Goal: Use online tool/utility: Utilize a website feature to perform a specific function

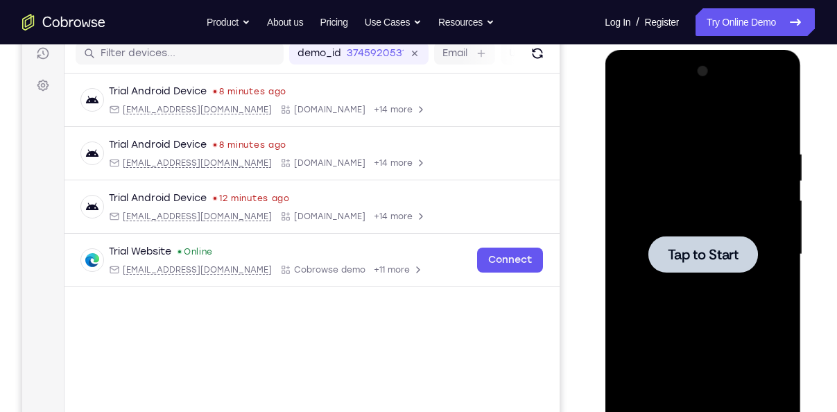
click at [674, 251] on span "Tap to Start" at bounding box center [702, 254] width 71 height 14
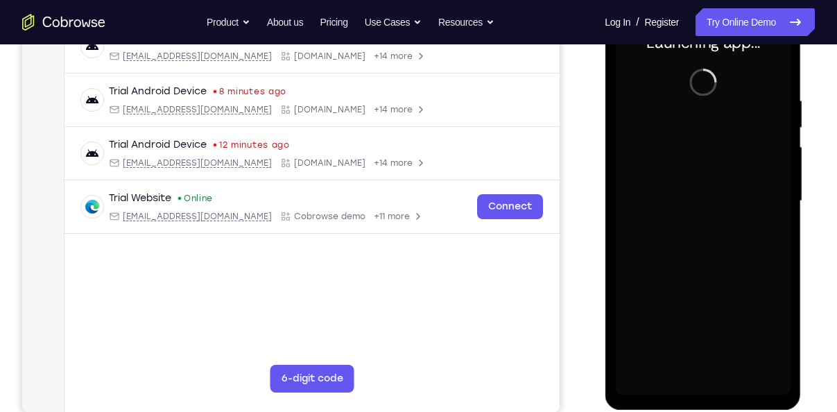
scroll to position [234, 0]
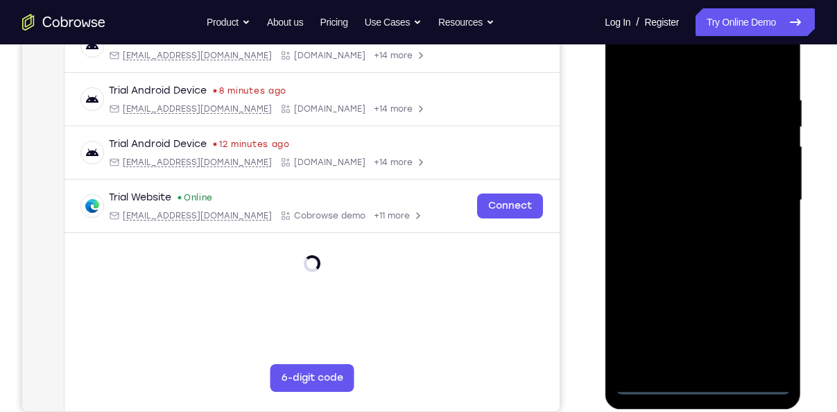
click at [704, 387] on div at bounding box center [702, 200] width 175 height 388
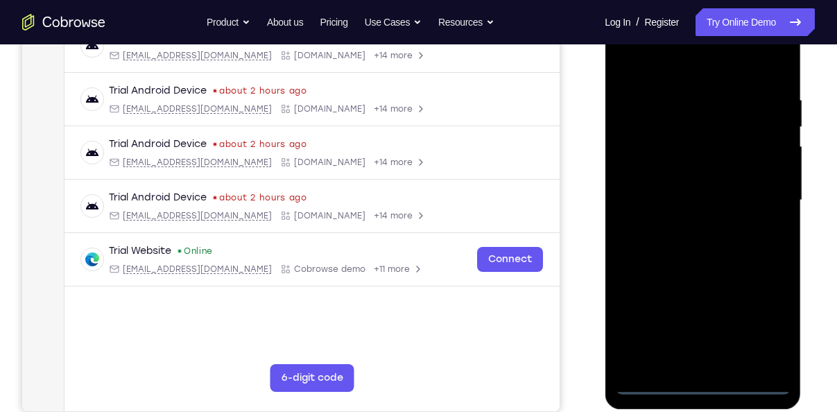
click at [769, 325] on div at bounding box center [702, 200] width 175 height 388
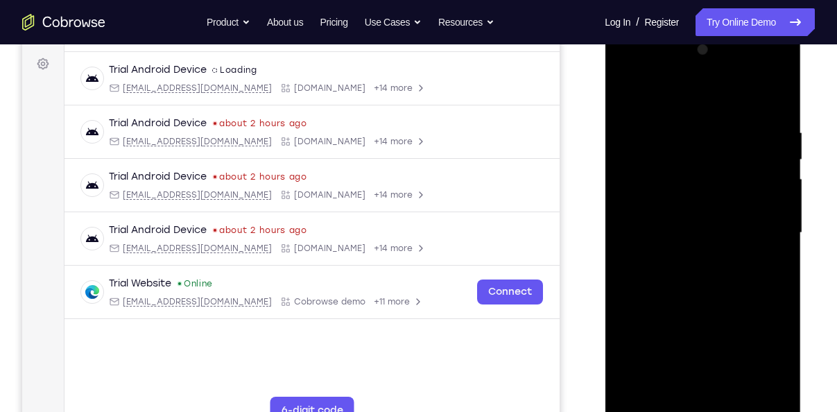
scroll to position [200, 0]
click at [631, 71] on div at bounding box center [702, 234] width 175 height 388
click at [764, 227] on div at bounding box center [702, 234] width 175 height 388
click at [687, 258] on div at bounding box center [702, 234] width 175 height 388
click at [686, 213] on div at bounding box center [702, 234] width 175 height 388
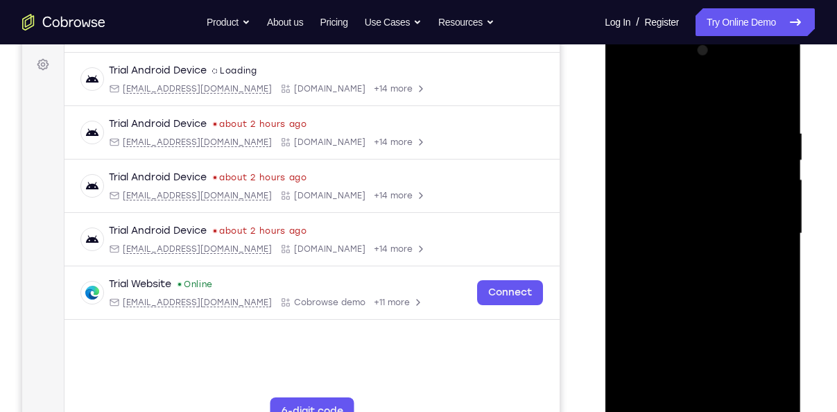
click at [688, 204] on div at bounding box center [702, 234] width 175 height 388
click at [698, 238] on div at bounding box center [702, 234] width 175 height 388
click at [706, 299] on div at bounding box center [702, 234] width 175 height 388
click at [769, 99] on div at bounding box center [702, 234] width 175 height 388
click at [778, 96] on div at bounding box center [702, 234] width 175 height 388
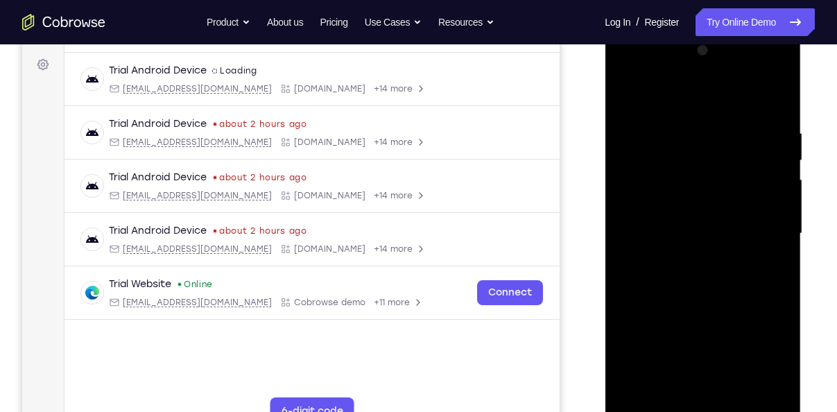
drag, startPoint x: 697, startPoint y: 204, endPoint x: 674, endPoint y: 98, distance: 109.0
click at [674, 98] on div at bounding box center [702, 234] width 175 height 388
click at [663, 290] on div at bounding box center [702, 234] width 175 height 388
click at [708, 236] on div at bounding box center [702, 234] width 175 height 388
drag, startPoint x: 723, startPoint y: 135, endPoint x: 737, endPoint y: 206, distance: 72.0
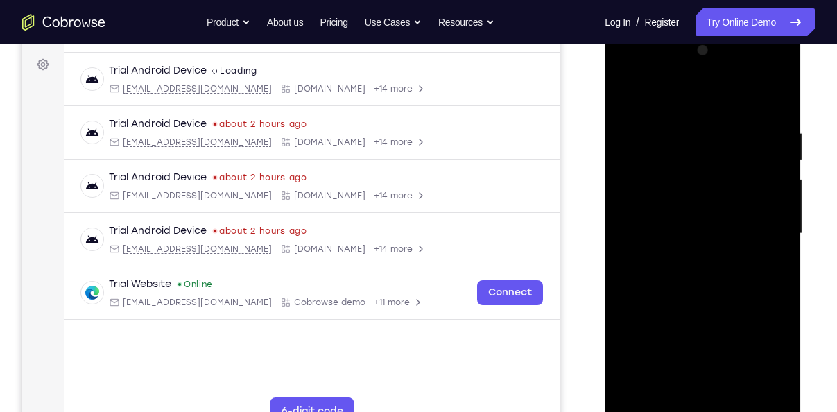
click at [737, 206] on div at bounding box center [702, 234] width 175 height 388
click at [626, 93] on div at bounding box center [702, 234] width 175 height 388
drag, startPoint x: 694, startPoint y: 164, endPoint x: 717, endPoint y: 267, distance: 105.3
click at [717, 267] on div at bounding box center [702, 234] width 175 height 388
click at [636, 399] on div at bounding box center [702, 234] width 175 height 388
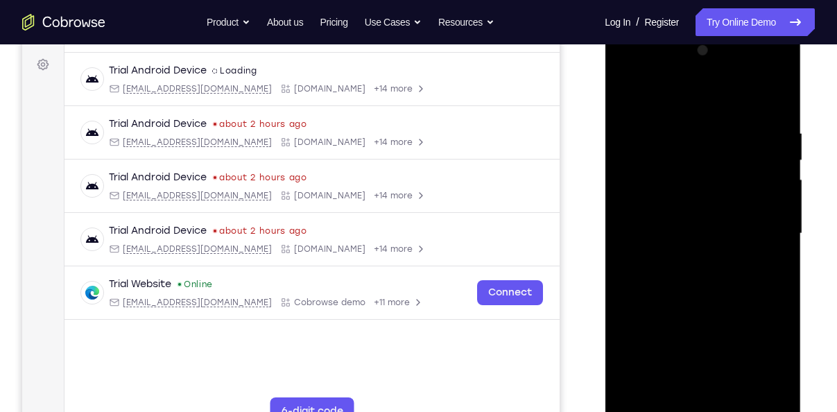
click at [636, 399] on div at bounding box center [702, 234] width 175 height 388
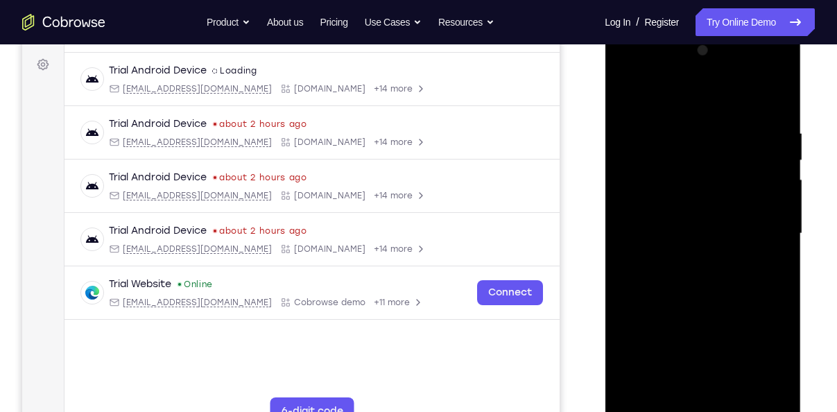
click at [636, 399] on div at bounding box center [702, 234] width 175 height 388
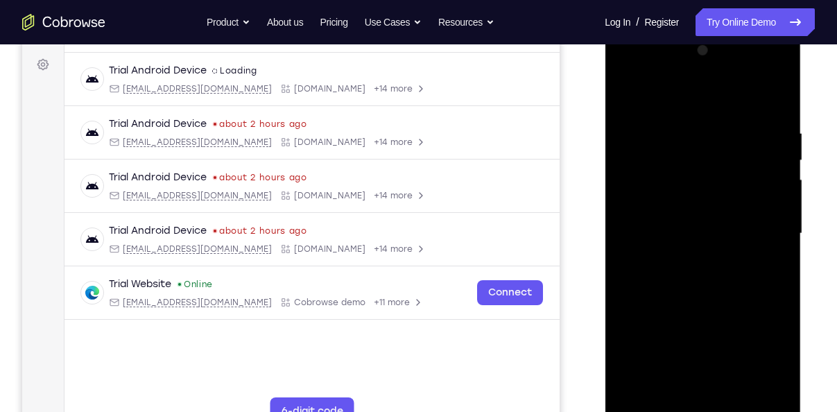
click at [636, 399] on div at bounding box center [702, 234] width 175 height 388
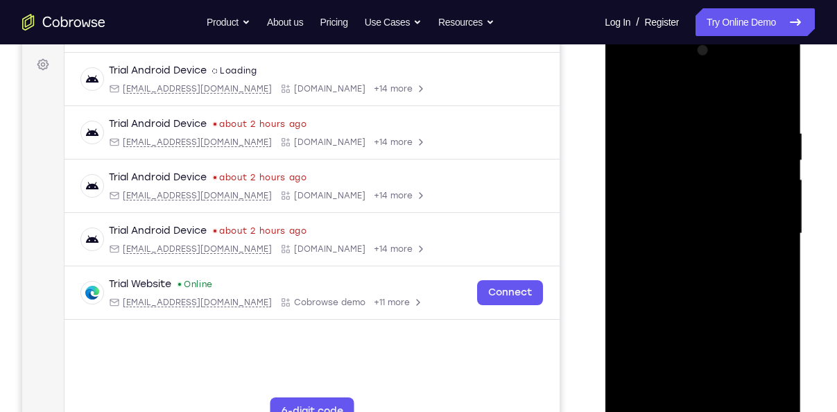
click at [636, 399] on div at bounding box center [702, 234] width 175 height 388
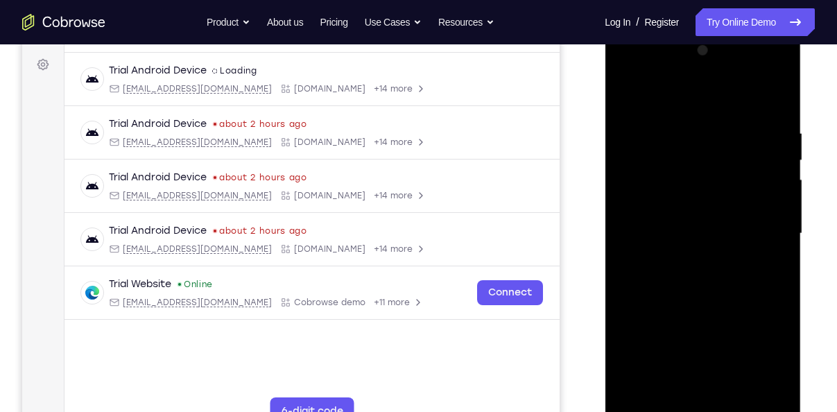
click at [636, 399] on div at bounding box center [702, 234] width 175 height 388
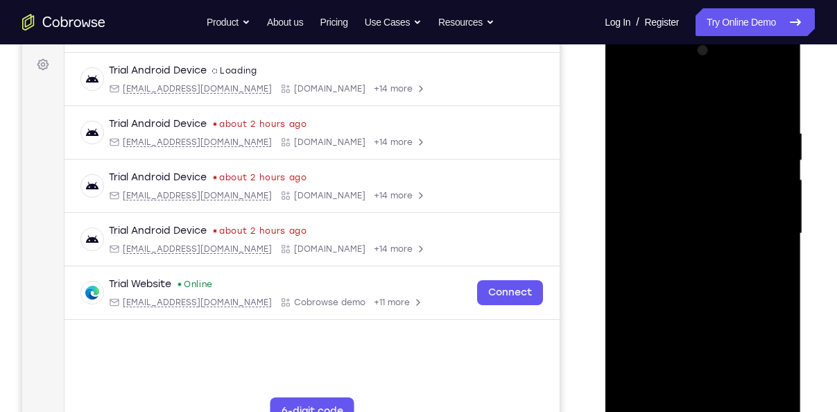
click at [636, 399] on div at bounding box center [702, 234] width 175 height 388
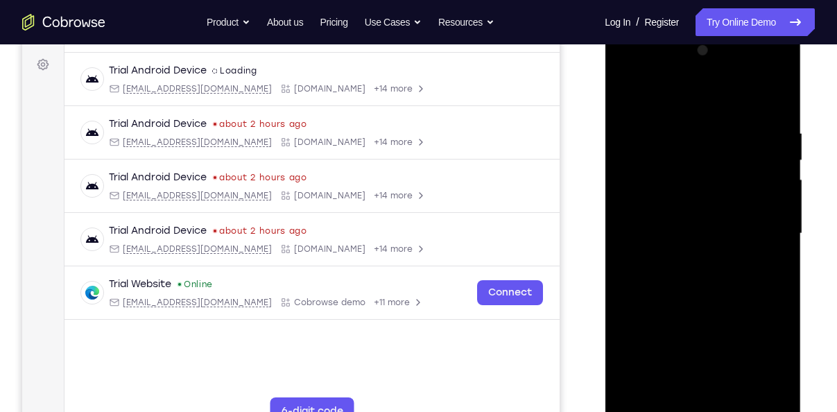
click at [636, 399] on div at bounding box center [702, 234] width 175 height 388
click at [781, 91] on div at bounding box center [702, 234] width 175 height 388
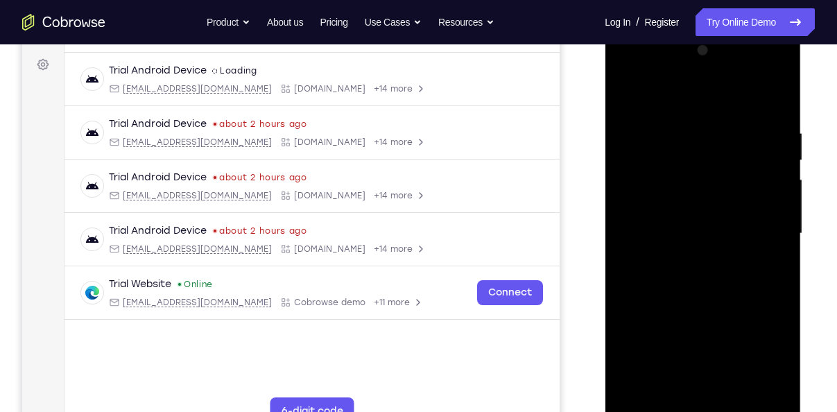
click at [629, 92] on div at bounding box center [702, 234] width 175 height 388
drag, startPoint x: 726, startPoint y: 256, endPoint x: 727, endPoint y: 132, distance: 124.1
click at [727, 132] on div at bounding box center [702, 234] width 175 height 388
click at [639, 397] on div at bounding box center [702, 234] width 175 height 388
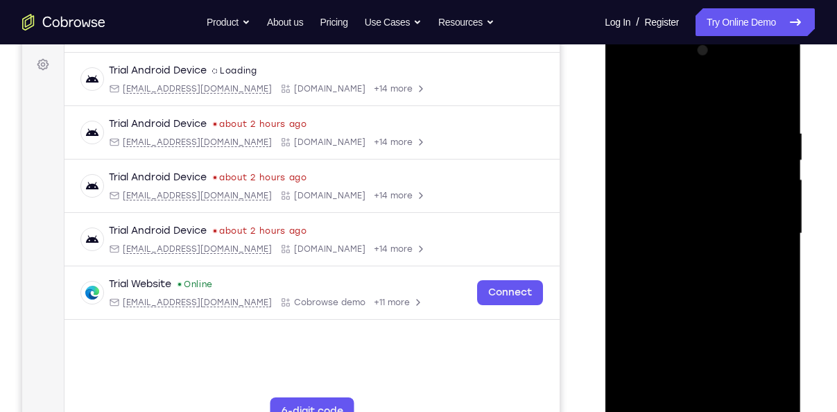
click at [639, 397] on div at bounding box center [702, 234] width 175 height 388
drag, startPoint x: 699, startPoint y: 274, endPoint x: 698, endPoint y: 175, distance: 98.4
click at [698, 175] on div at bounding box center [702, 234] width 175 height 388
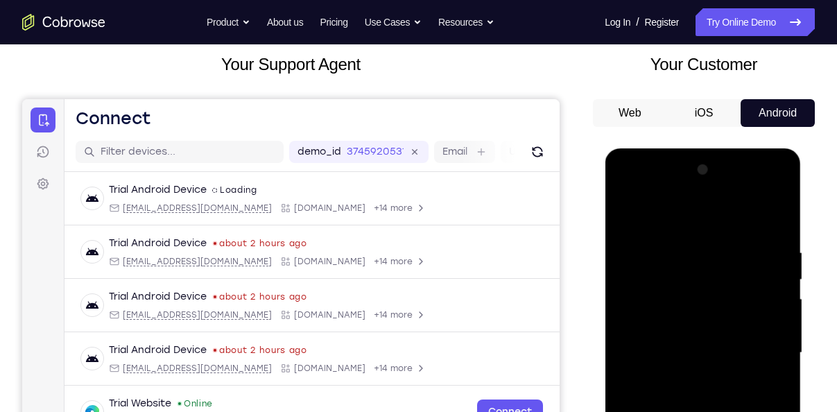
scroll to position [77, 0]
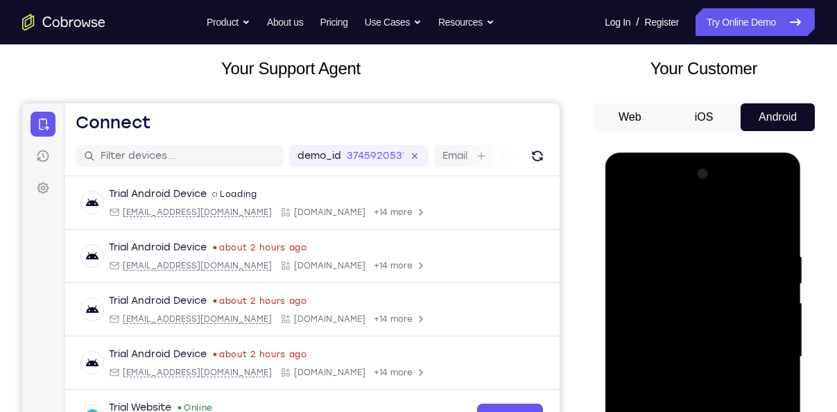
click at [777, 210] on div at bounding box center [702, 357] width 175 height 388
click at [778, 216] on div at bounding box center [702, 357] width 175 height 388
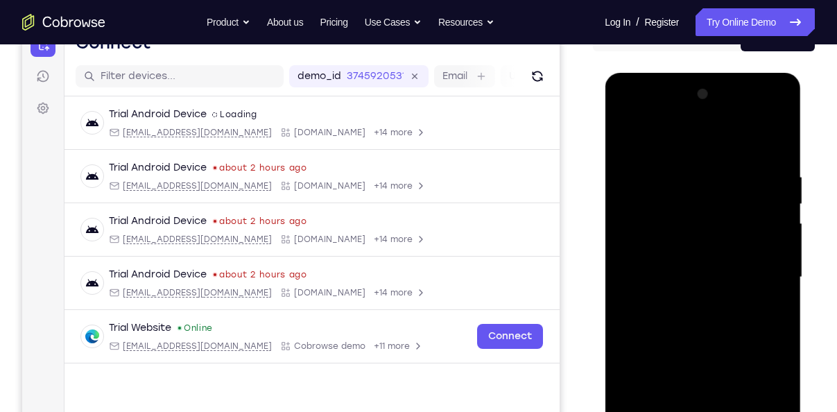
scroll to position [159, 0]
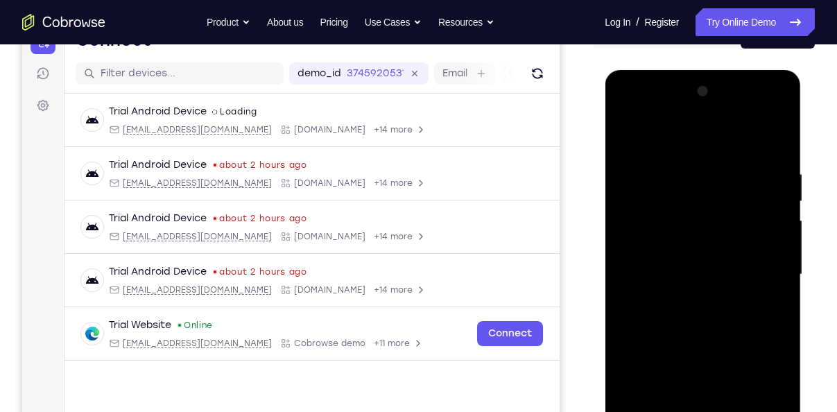
drag, startPoint x: 728, startPoint y: 211, endPoint x: 774, endPoint y: 355, distance: 151.5
click at [774, 355] on div at bounding box center [702, 274] width 175 height 388
click at [627, 133] on div at bounding box center [702, 274] width 175 height 388
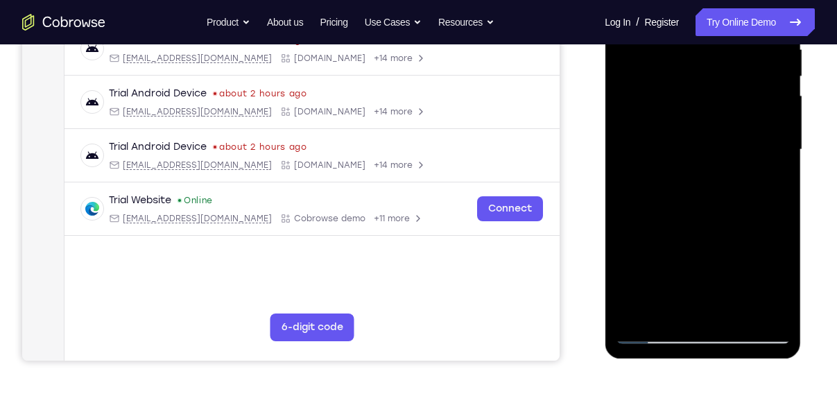
scroll to position [290, 0]
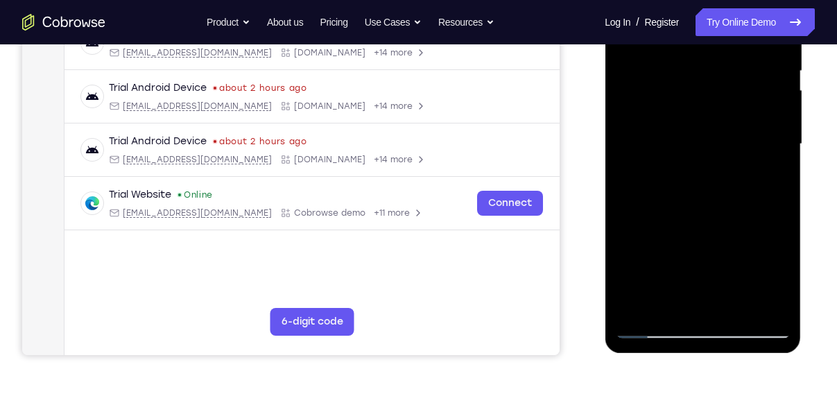
click at [635, 312] on div at bounding box center [702, 144] width 175 height 388
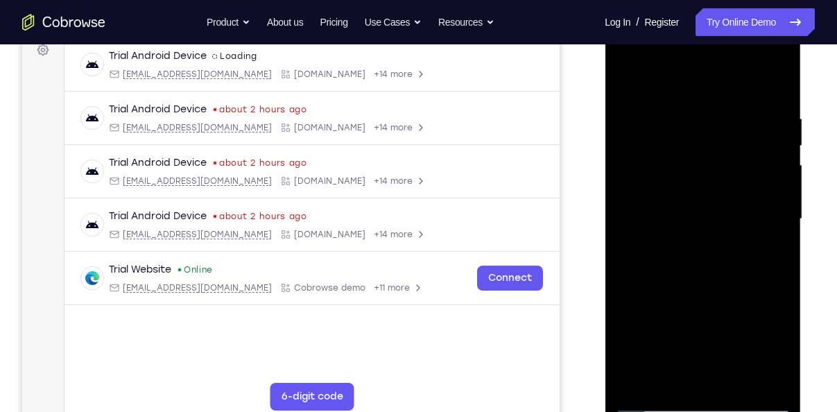
scroll to position [214, 0]
click at [685, 107] on div at bounding box center [702, 220] width 175 height 388
click at [778, 82] on div at bounding box center [702, 220] width 175 height 388
click at [728, 108] on div at bounding box center [702, 220] width 175 height 388
click at [764, 188] on div at bounding box center [702, 220] width 175 height 388
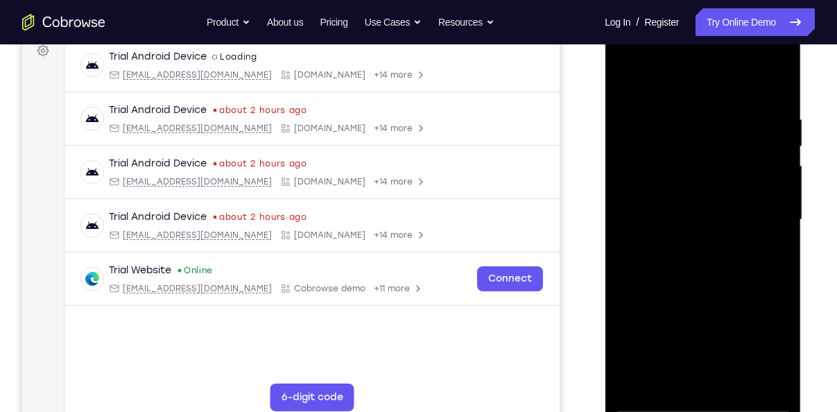
click at [764, 188] on div at bounding box center [702, 220] width 175 height 388
click at [773, 85] on div at bounding box center [702, 220] width 175 height 388
click at [778, 80] on div at bounding box center [702, 220] width 175 height 388
click at [626, 82] on div at bounding box center [702, 220] width 175 height 388
